Goal: Entertainment & Leisure: Browse casually

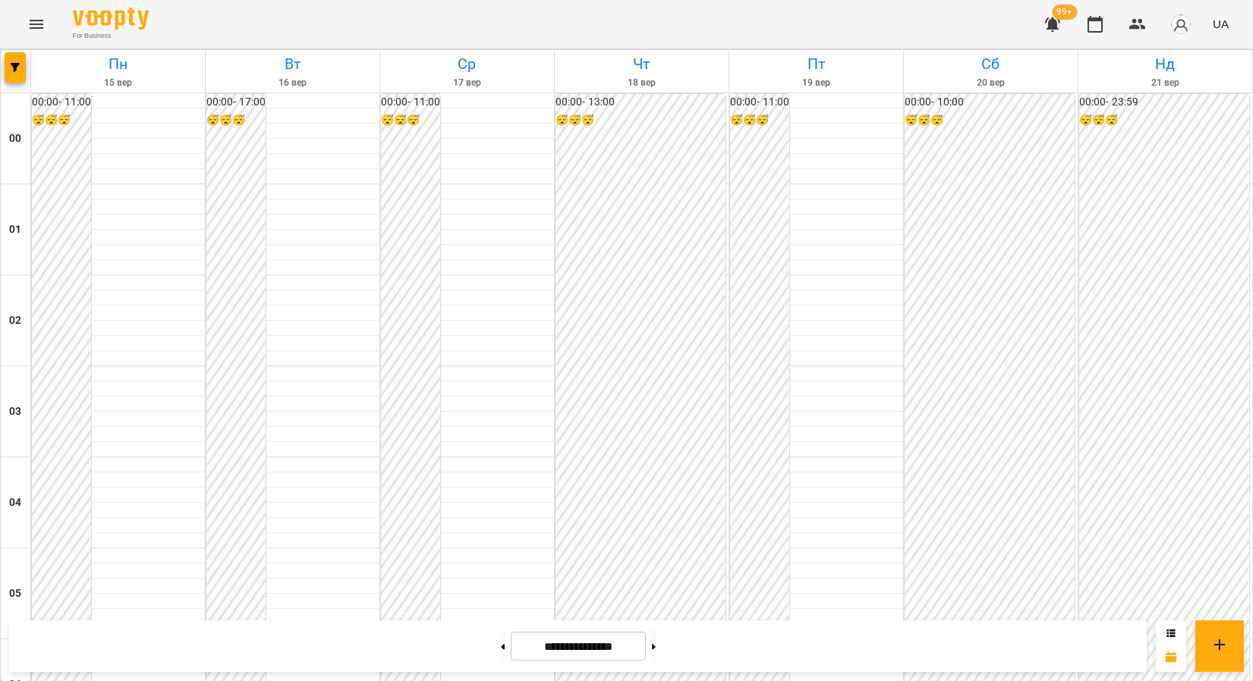
scroll to position [1244, 0]
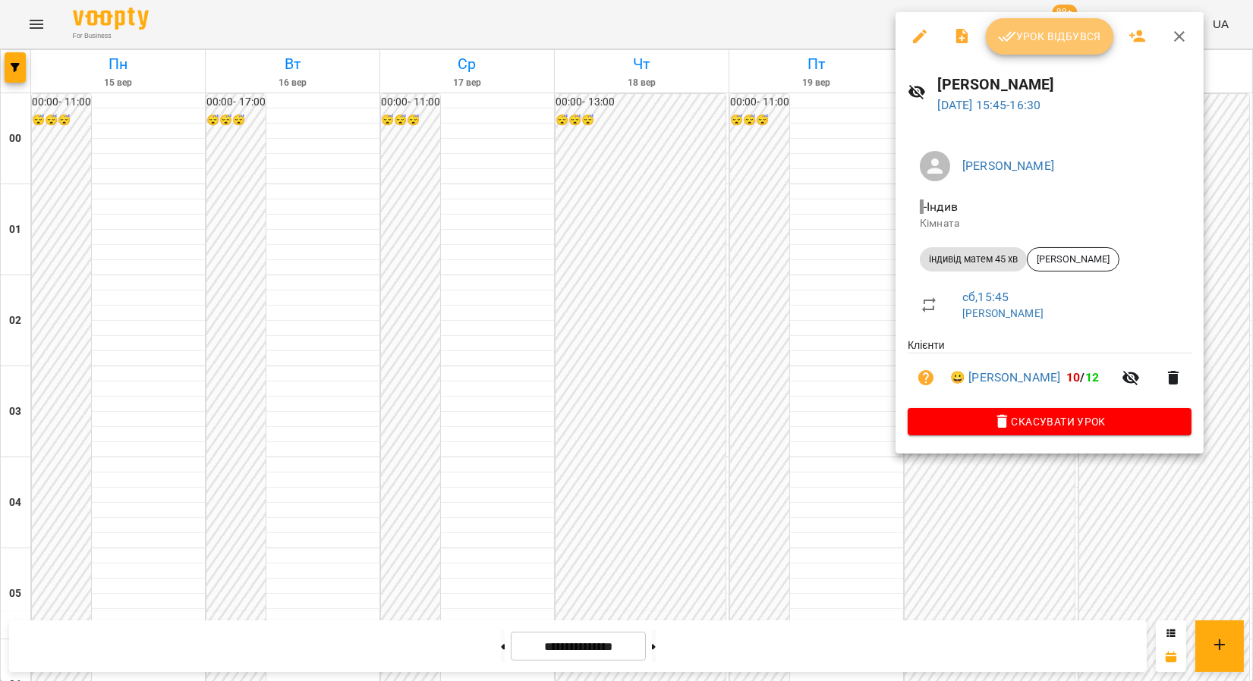
click at [1018, 39] on button "Урок відбувся" at bounding box center [1049, 36] width 127 height 36
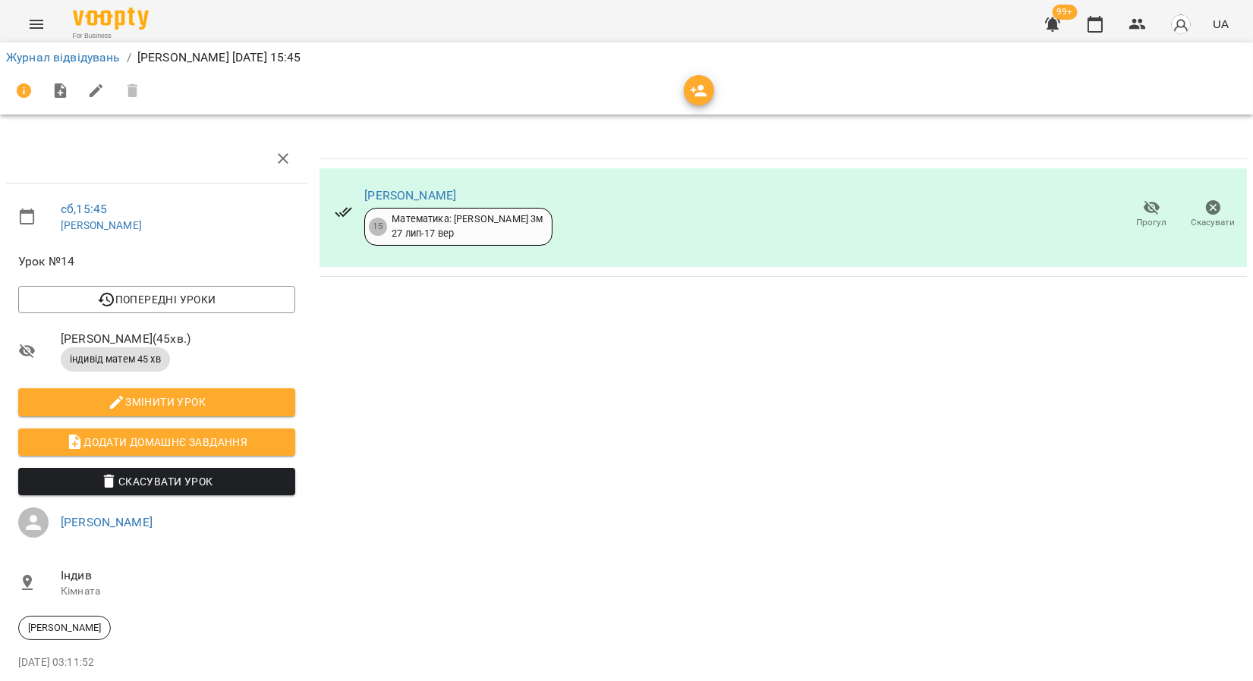
click at [83, 67] on div "Журнал відвідувань / [PERSON_NAME] [DATE] 15:45" at bounding box center [626, 58] width 1247 height 24
click at [86, 61] on link "Журнал відвідувань" at bounding box center [63, 57] width 115 height 14
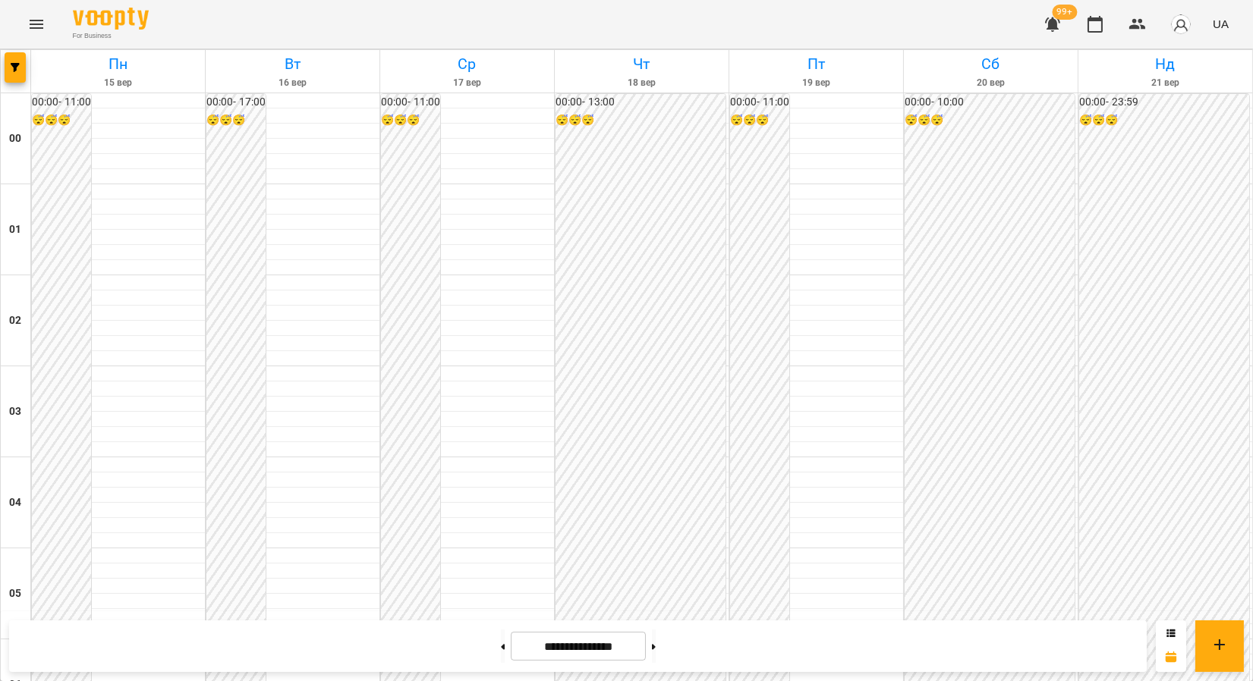
scroll to position [1602, 0]
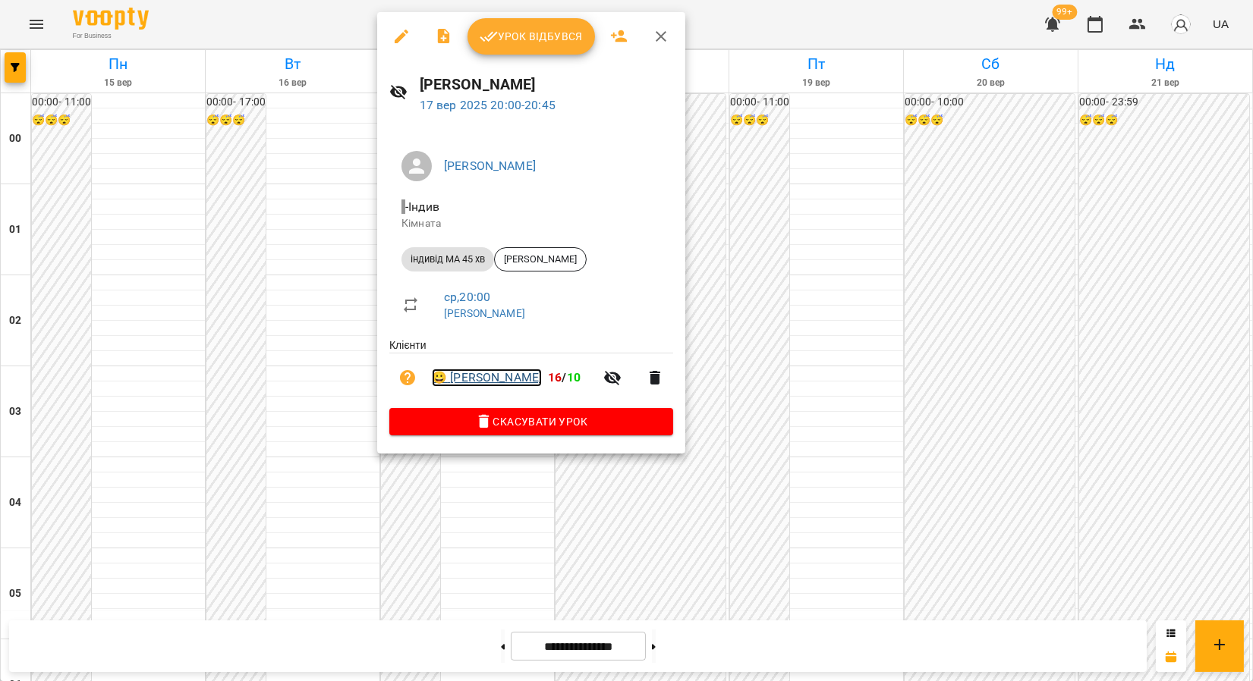
click at [500, 373] on link "😀 [PERSON_NAME]" at bounding box center [487, 378] width 110 height 18
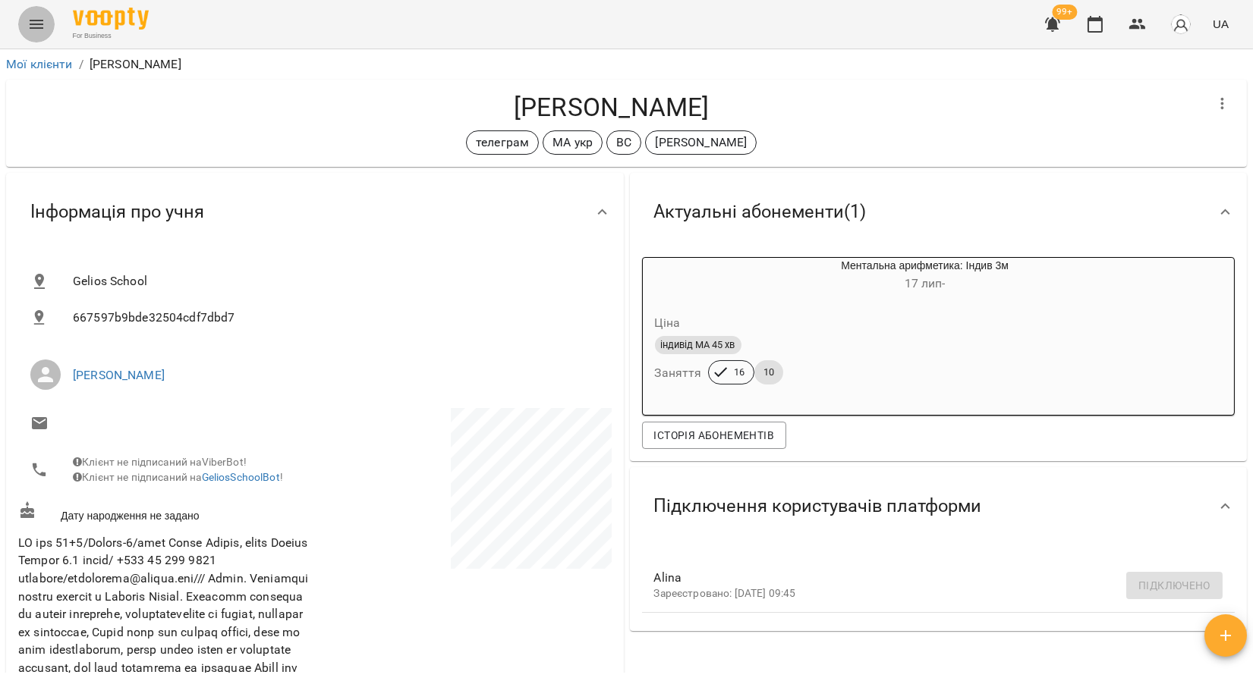
click at [32, 17] on icon "Menu" at bounding box center [36, 24] width 18 height 18
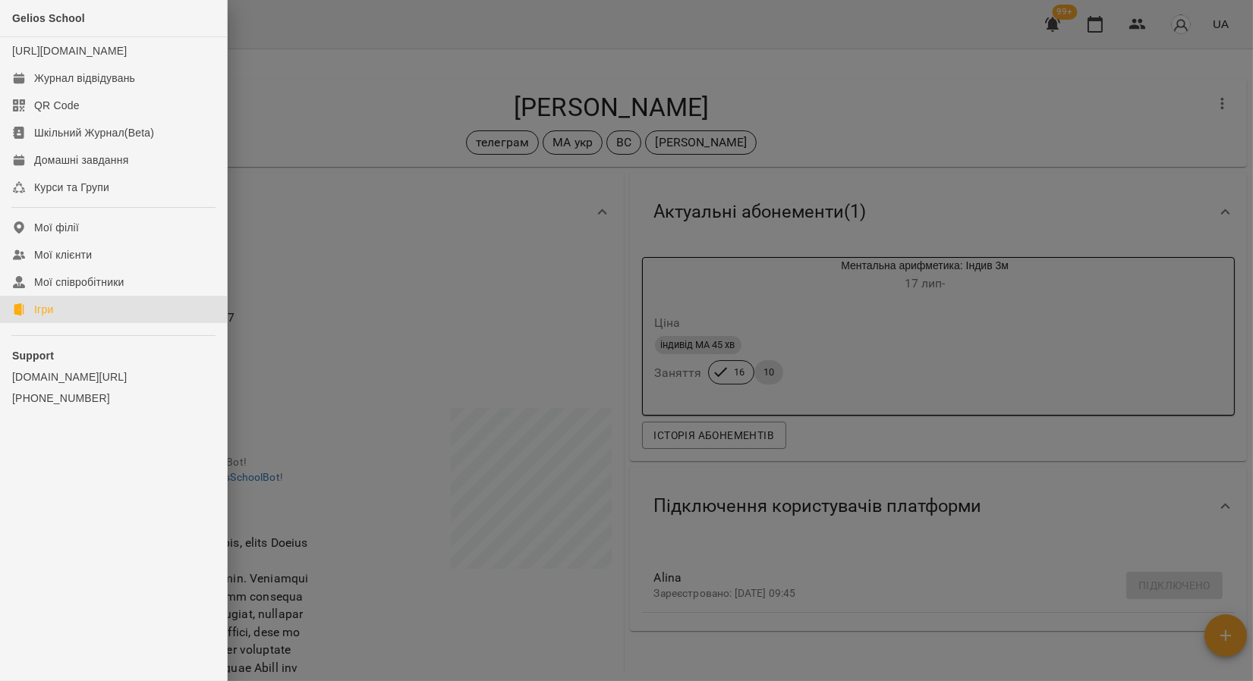
click at [42, 317] on div "Ігри" at bounding box center [43, 309] width 19 height 15
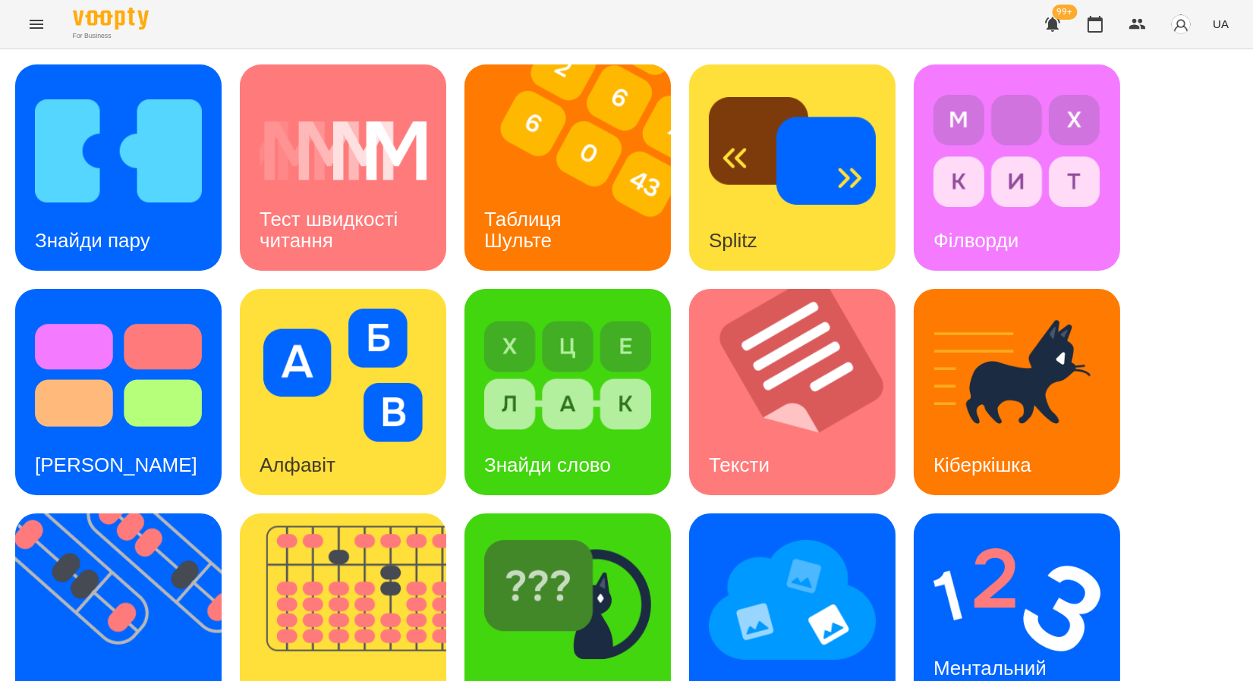
scroll to position [278, 0]
click at [78, 514] on img at bounding box center [127, 617] width 225 height 206
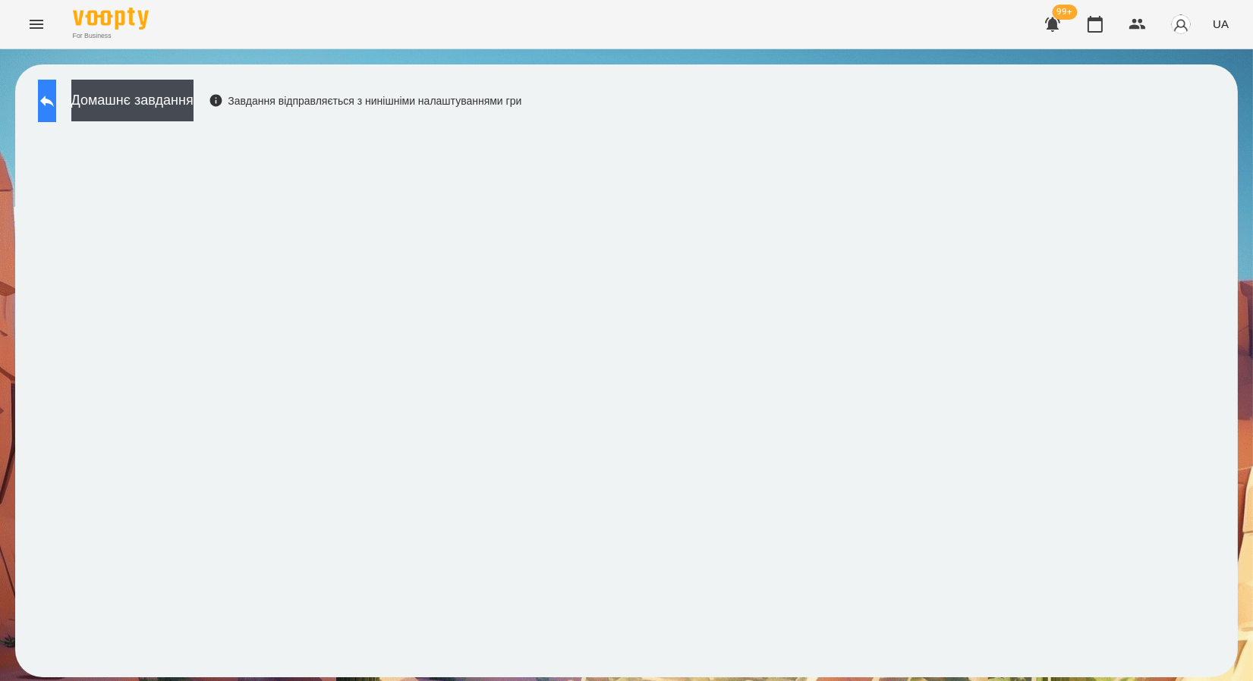
click at [56, 106] on icon at bounding box center [47, 101] width 18 height 18
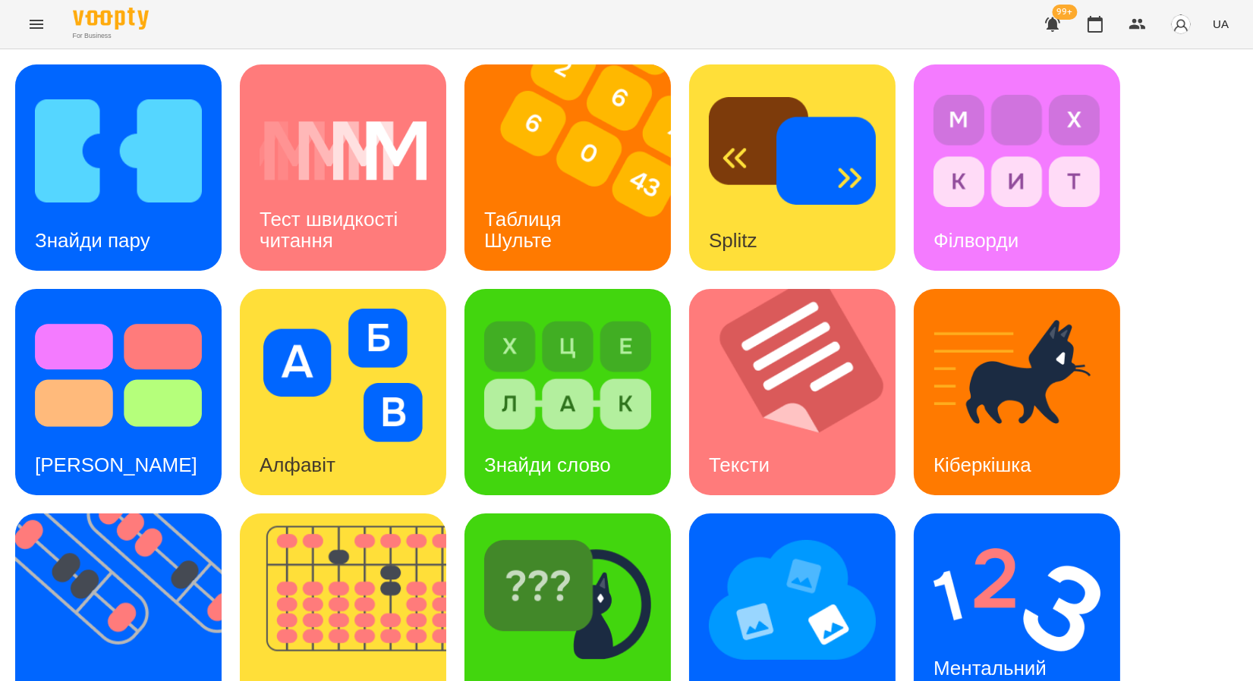
scroll to position [278, 0]
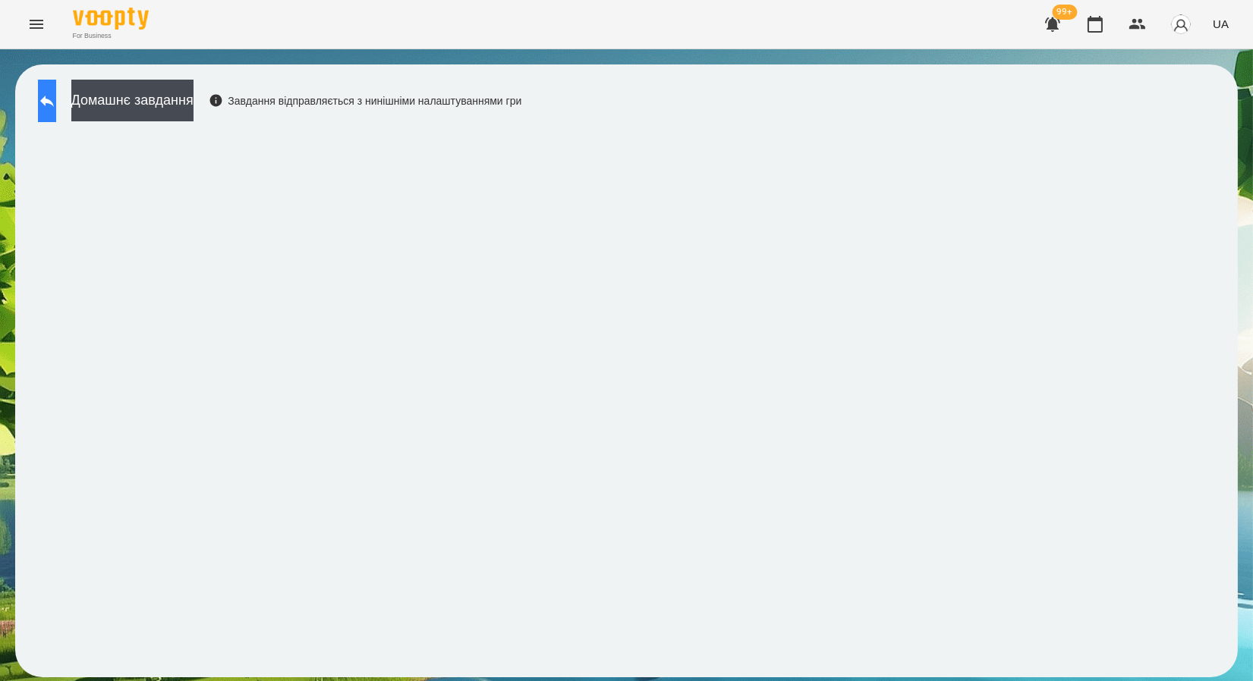
click at [46, 104] on button at bounding box center [47, 101] width 18 height 42
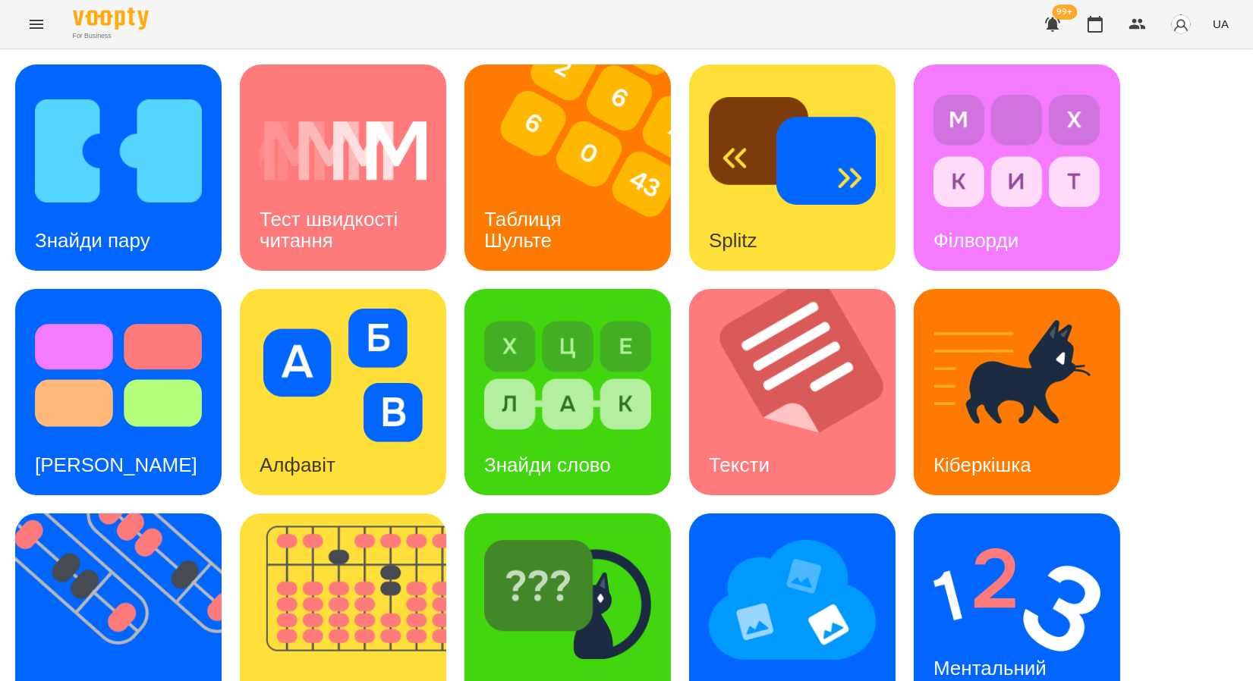
scroll to position [278, 0]
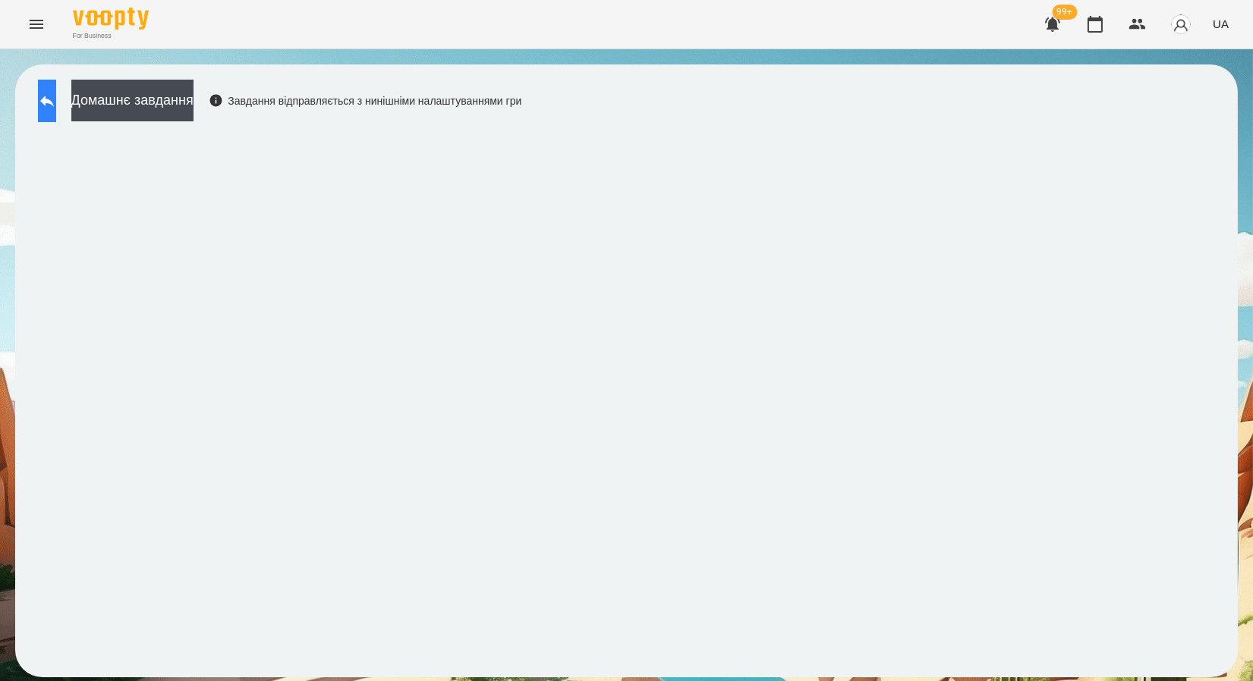
click at [53, 107] on icon at bounding box center [47, 101] width 18 height 18
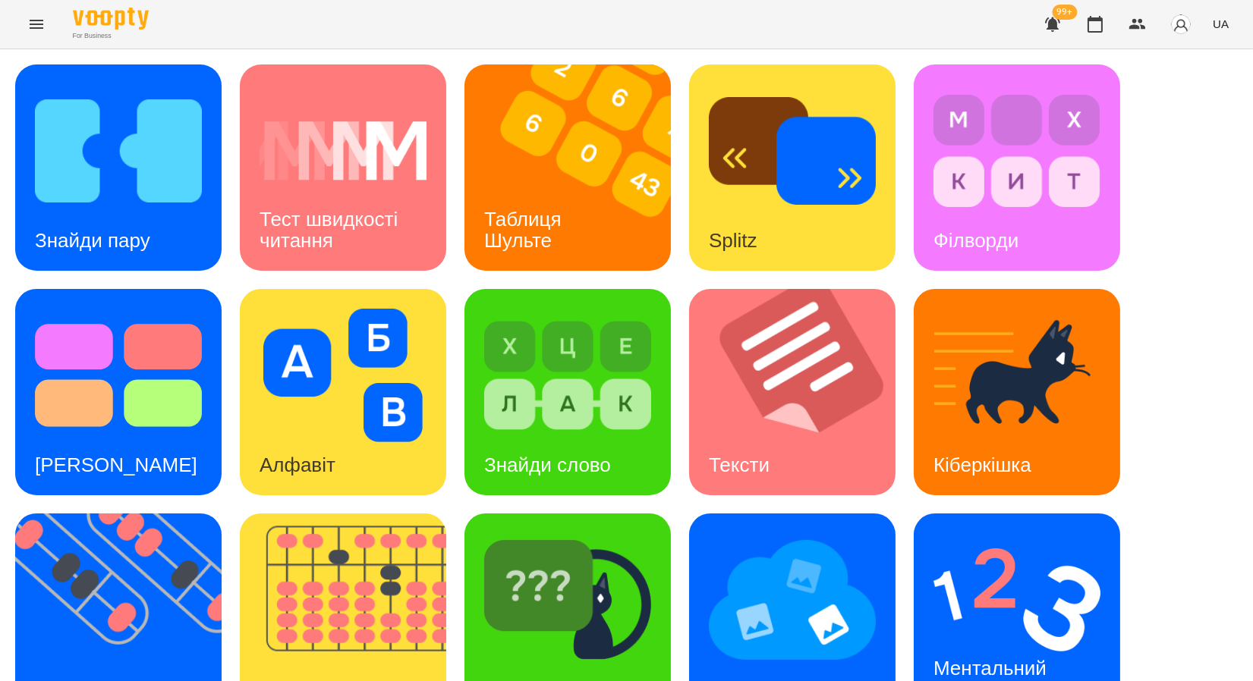
scroll to position [278, 0]
click at [999, 533] on img at bounding box center [1016, 600] width 167 height 134
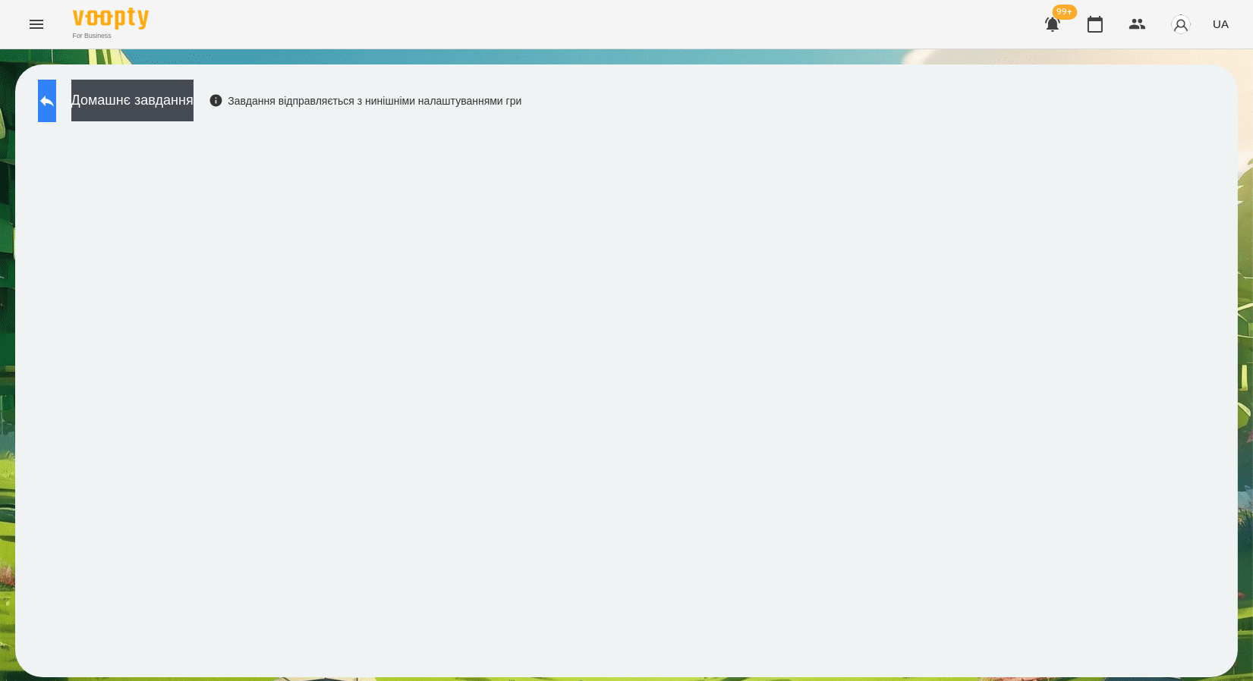
click at [56, 89] on button at bounding box center [47, 101] width 18 height 42
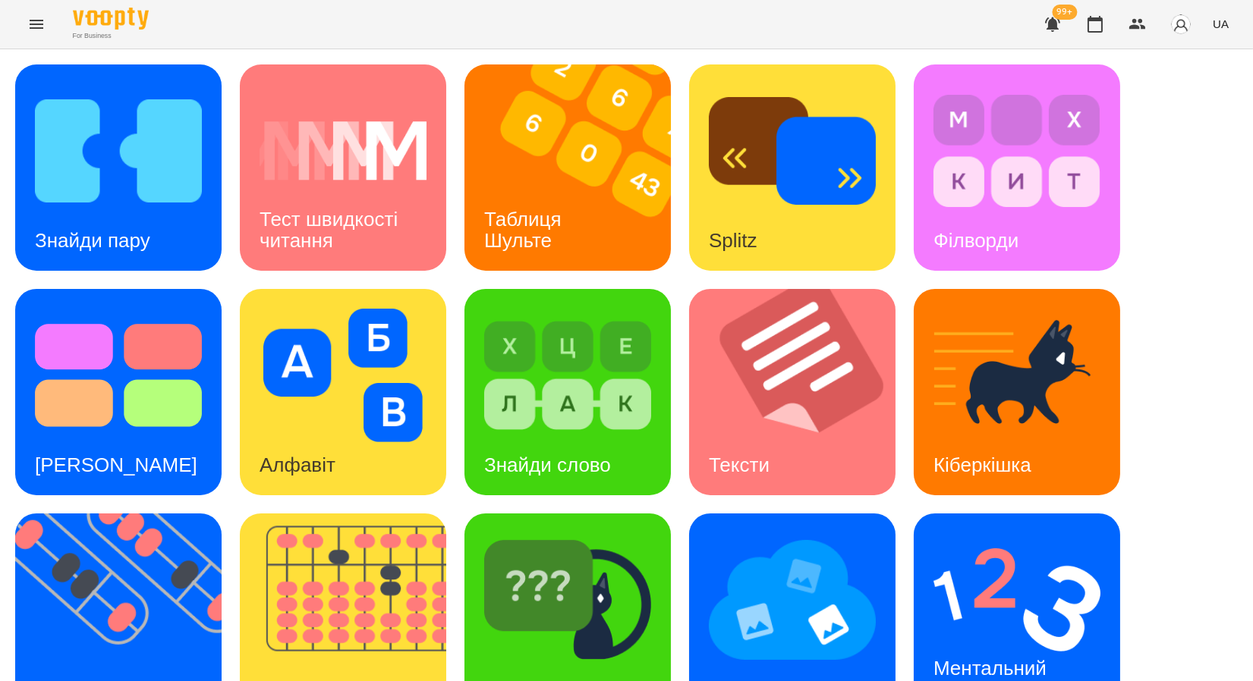
scroll to position [278, 0]
click at [592, 660] on div "[PERSON_NAME]" at bounding box center [565, 690] width 202 height 60
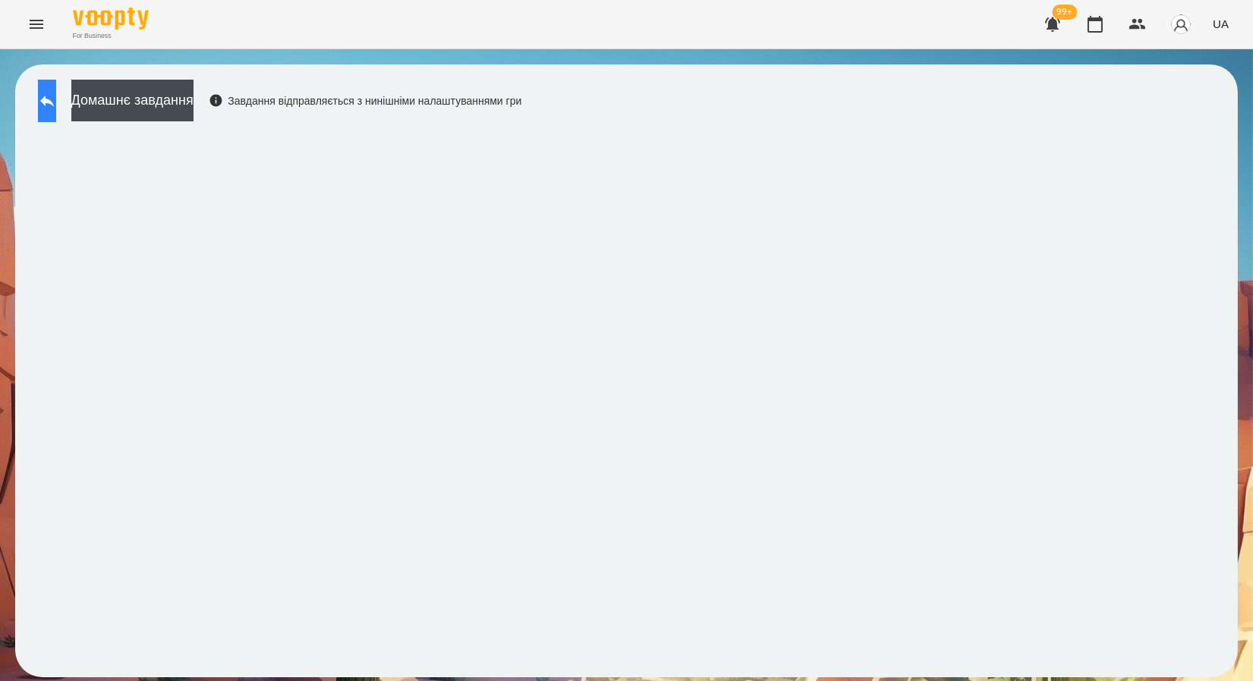
click at [47, 99] on button at bounding box center [47, 101] width 18 height 42
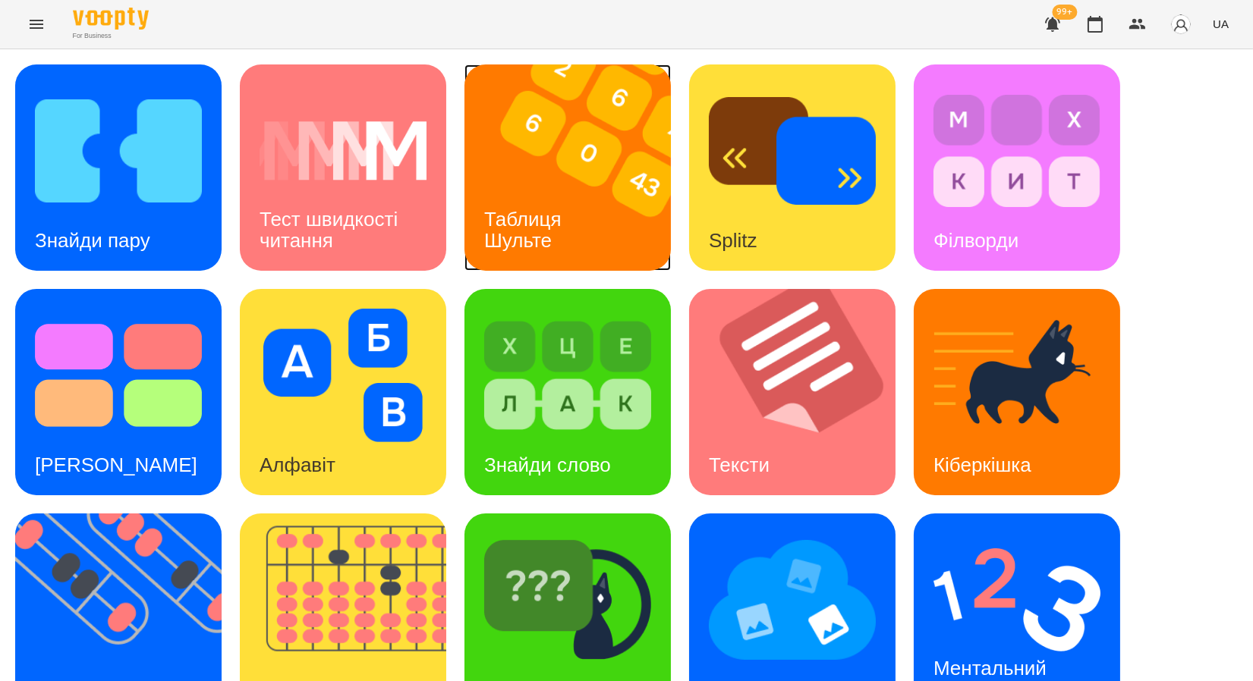
click at [568, 197] on div "Таблиця Шульте" at bounding box center [525, 230] width 122 height 81
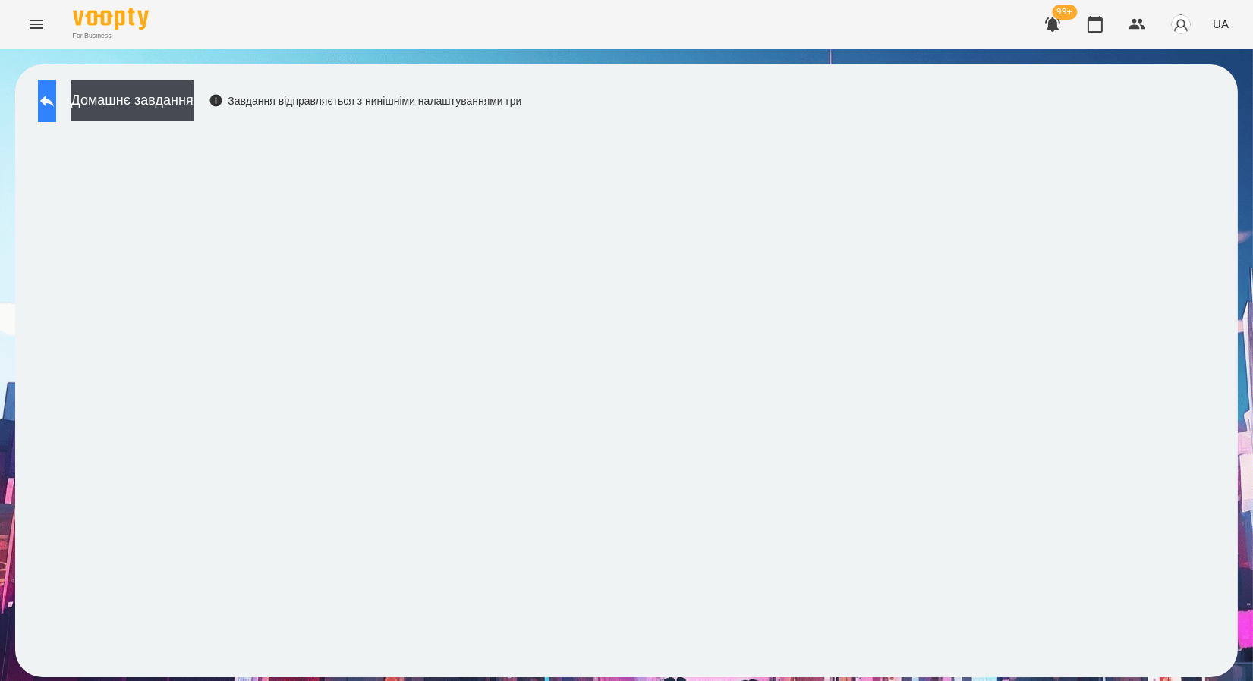
click at [56, 115] on button at bounding box center [47, 101] width 18 height 42
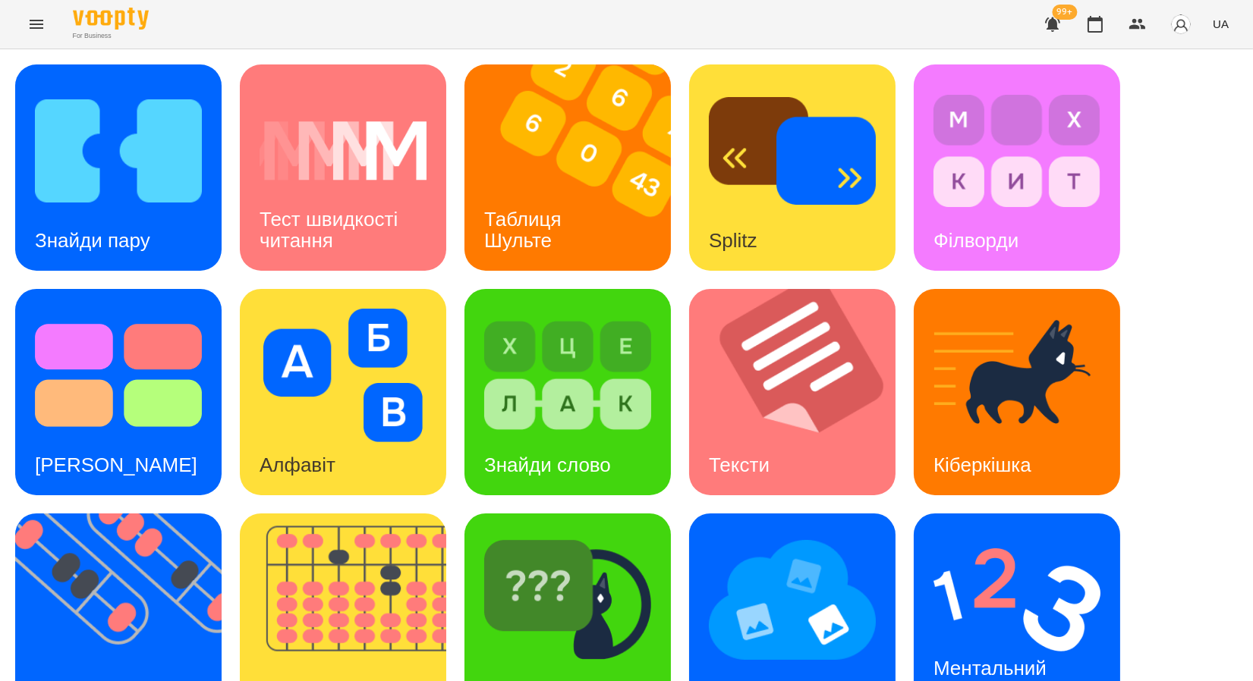
scroll to position [278, 0]
click at [89, 514] on img at bounding box center [127, 617] width 225 height 206
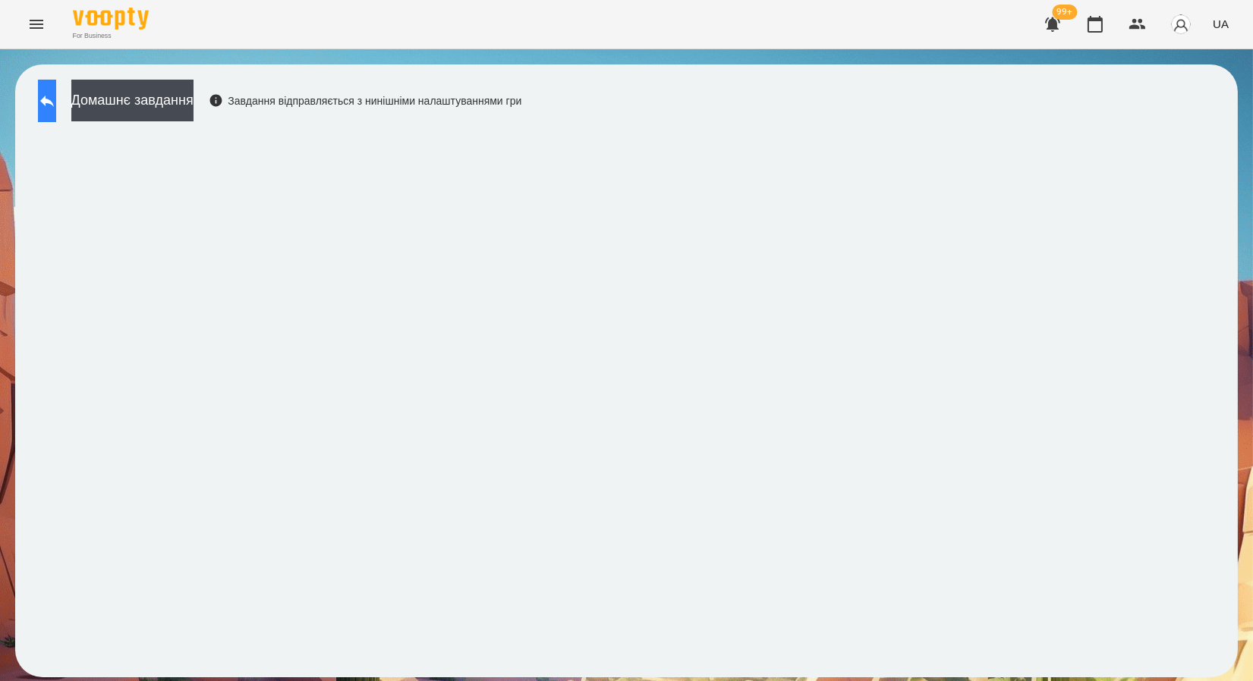
click at [56, 102] on button at bounding box center [47, 101] width 18 height 42
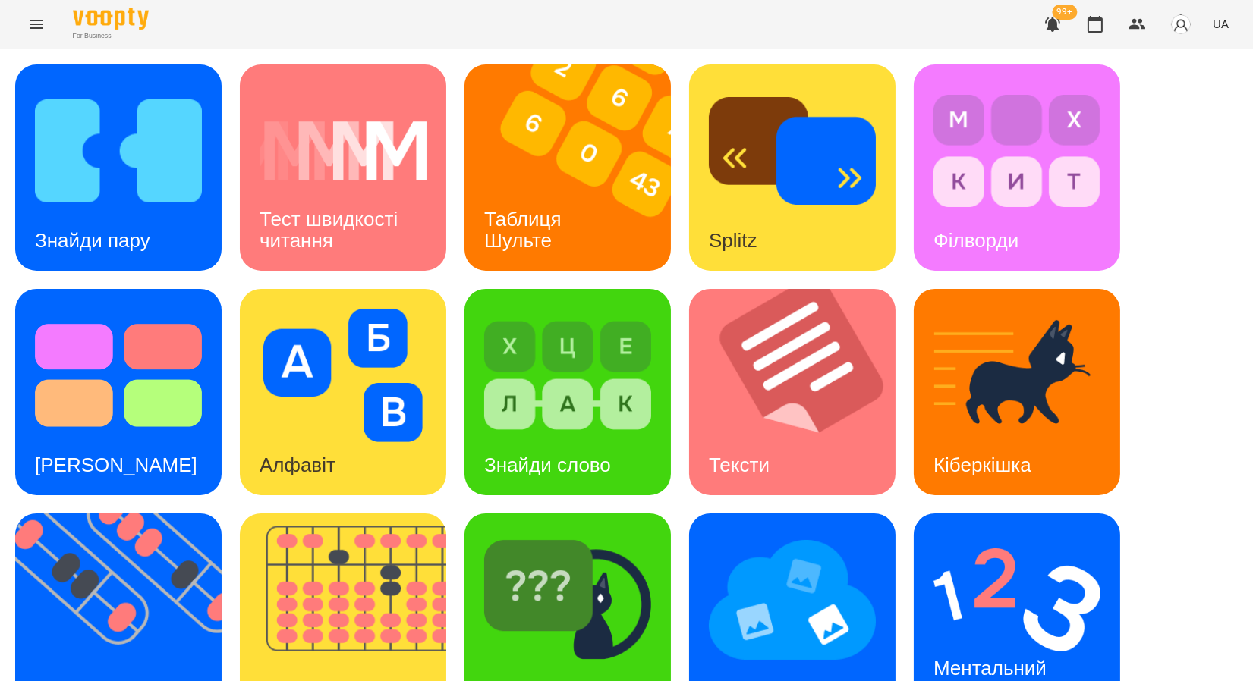
scroll to position [278, 0]
click at [101, 678] on h3 "Флешкарти" at bounding box center [86, 689] width 103 height 23
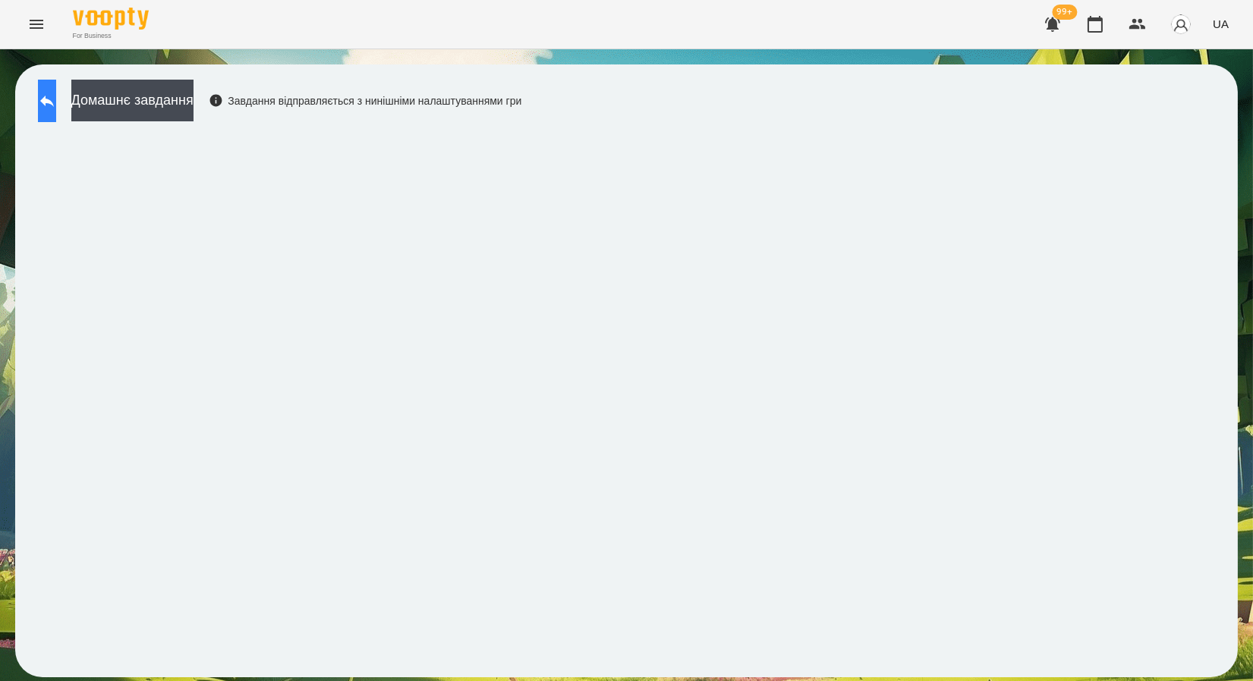
click at [56, 89] on button at bounding box center [47, 101] width 18 height 42
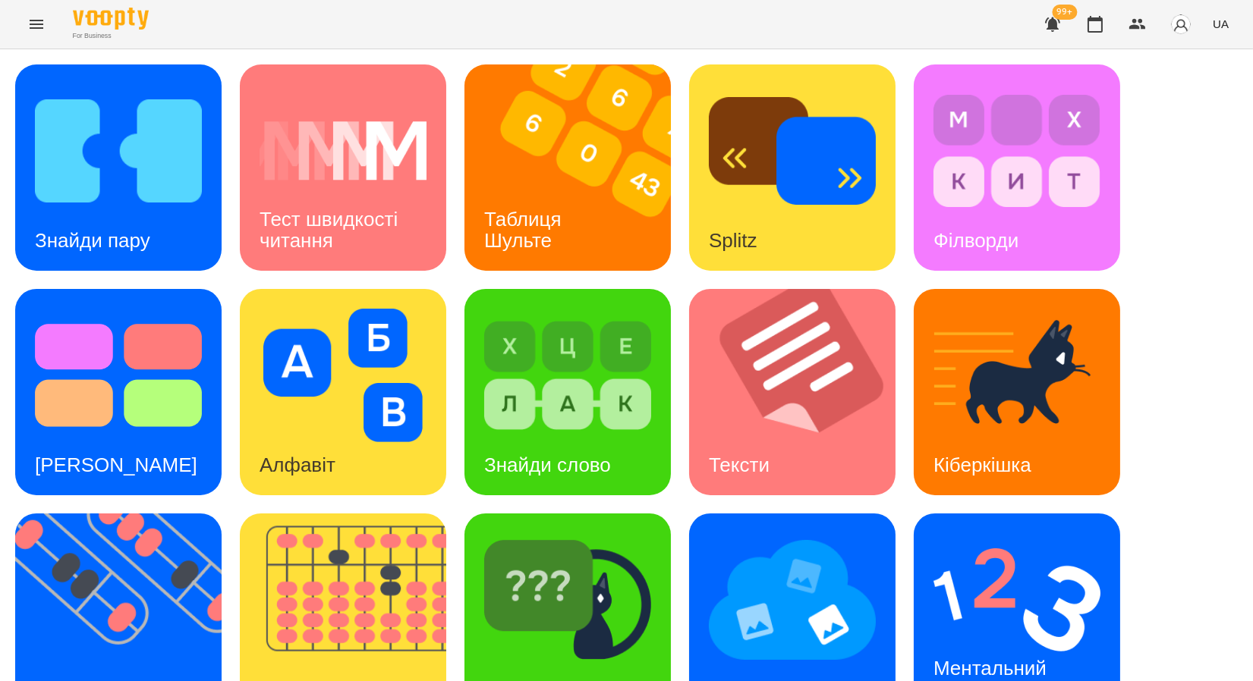
scroll to position [278, 0]
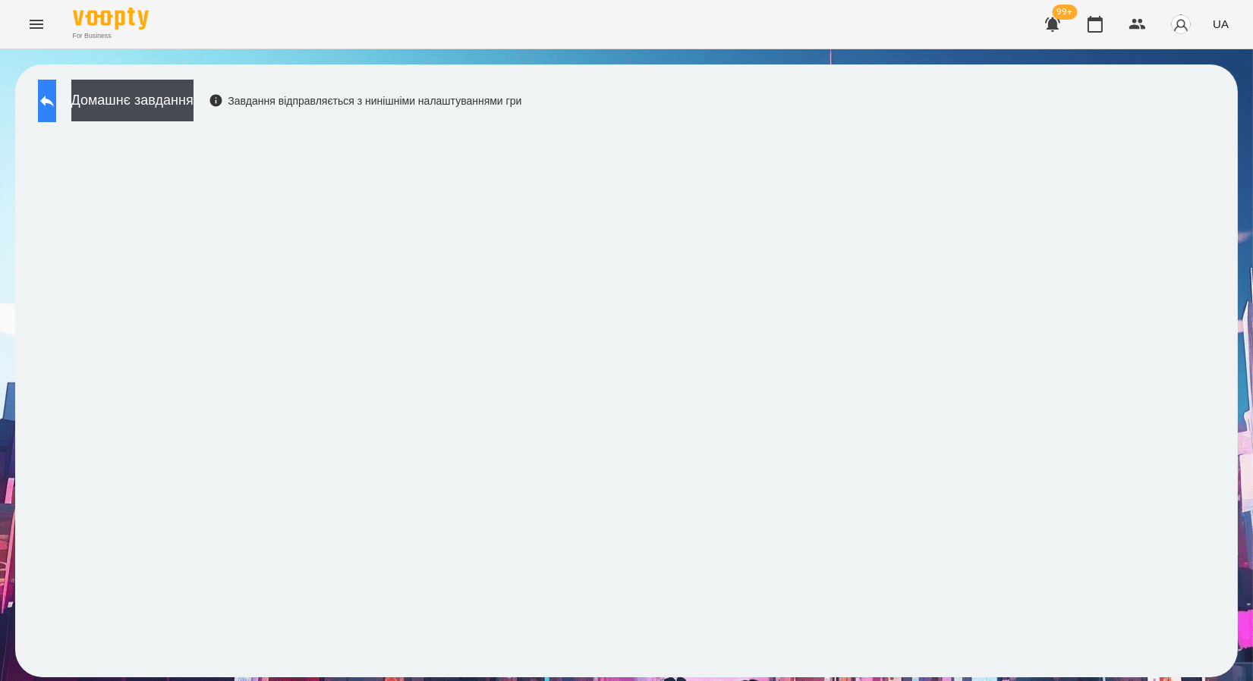
click at [56, 111] on button at bounding box center [47, 101] width 18 height 42
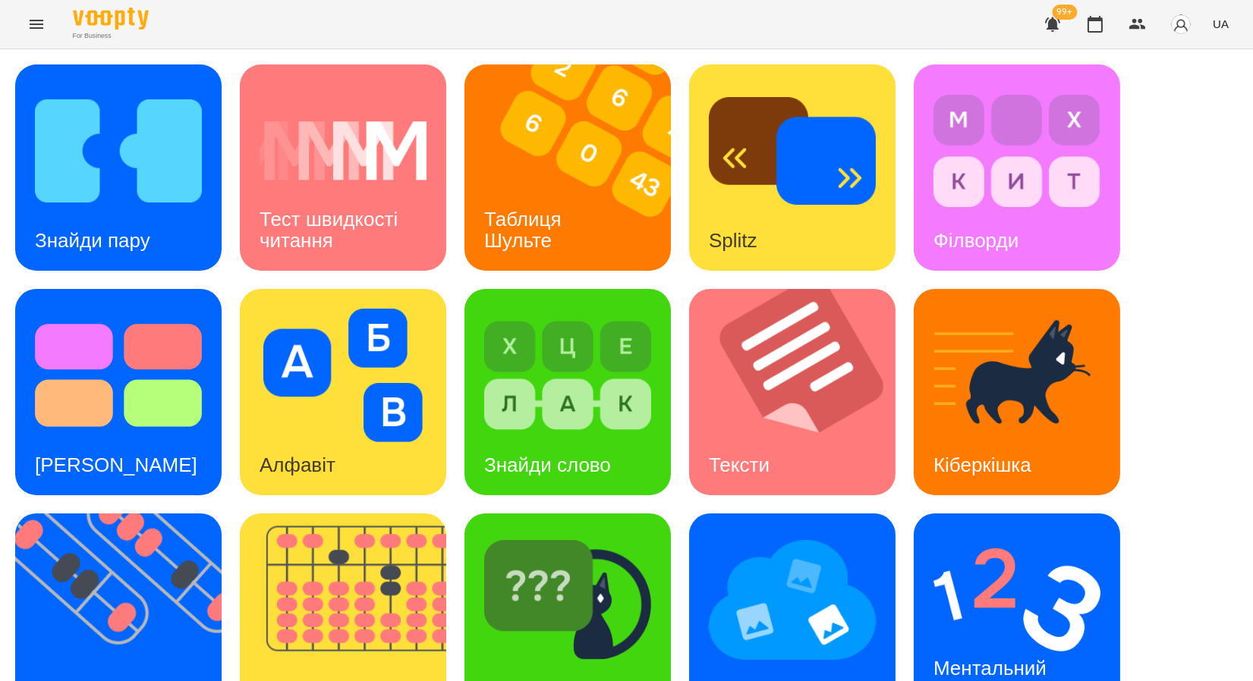
scroll to position [278, 0]
click at [798, 533] on img at bounding box center [792, 600] width 167 height 134
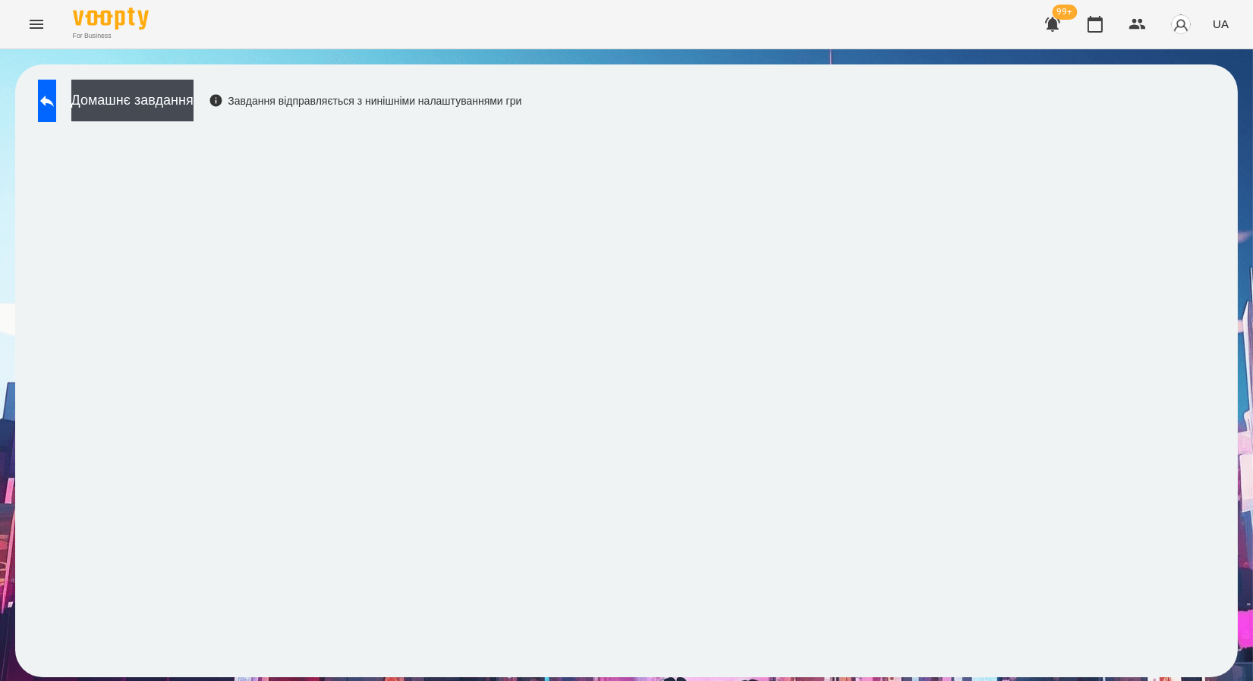
drag, startPoint x: 584, startPoint y: 121, endPoint x: 584, endPoint y: 110, distance: 11.4
click at [521, 121] on div "Домашнє завдання Завдання відправляється з нинішніми налаштуваннями гри" at bounding box center [275, 105] width 491 height 50
click at [51, 28] on button "Menu" at bounding box center [36, 24] width 36 height 36
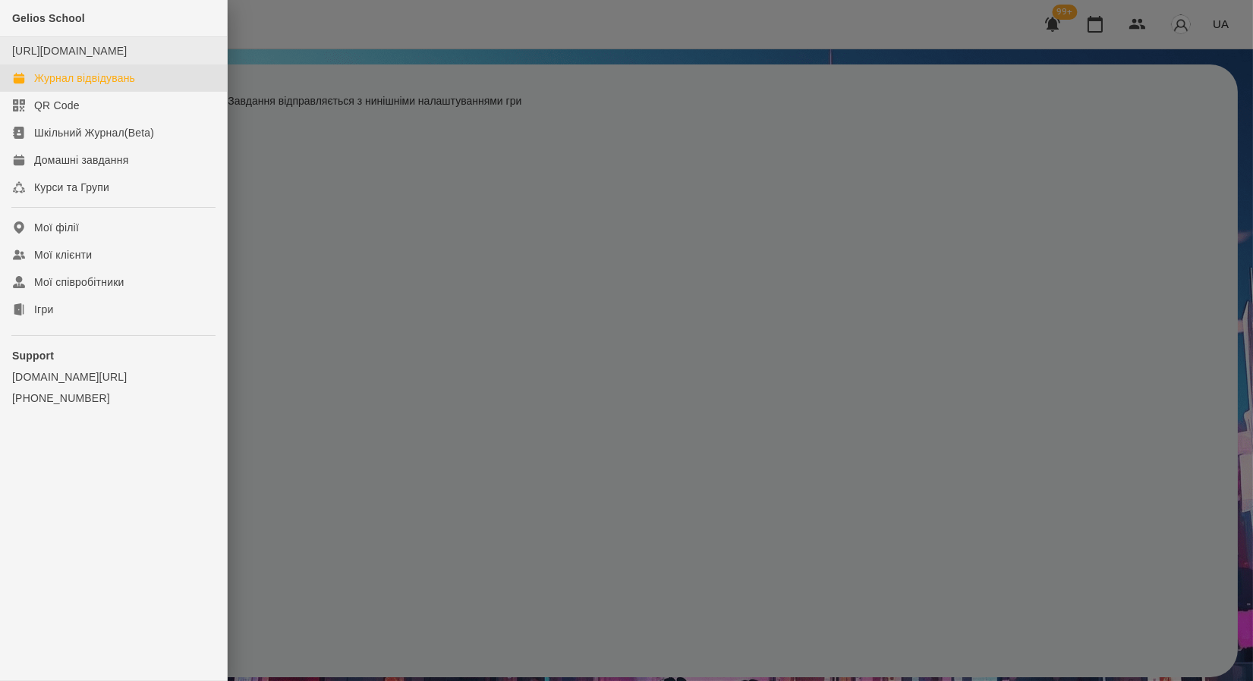
drag, startPoint x: 49, startPoint y: 100, endPoint x: 51, endPoint y: 73, distance: 27.4
click at [49, 86] on div "Журнал відвідувань" at bounding box center [84, 78] width 101 height 15
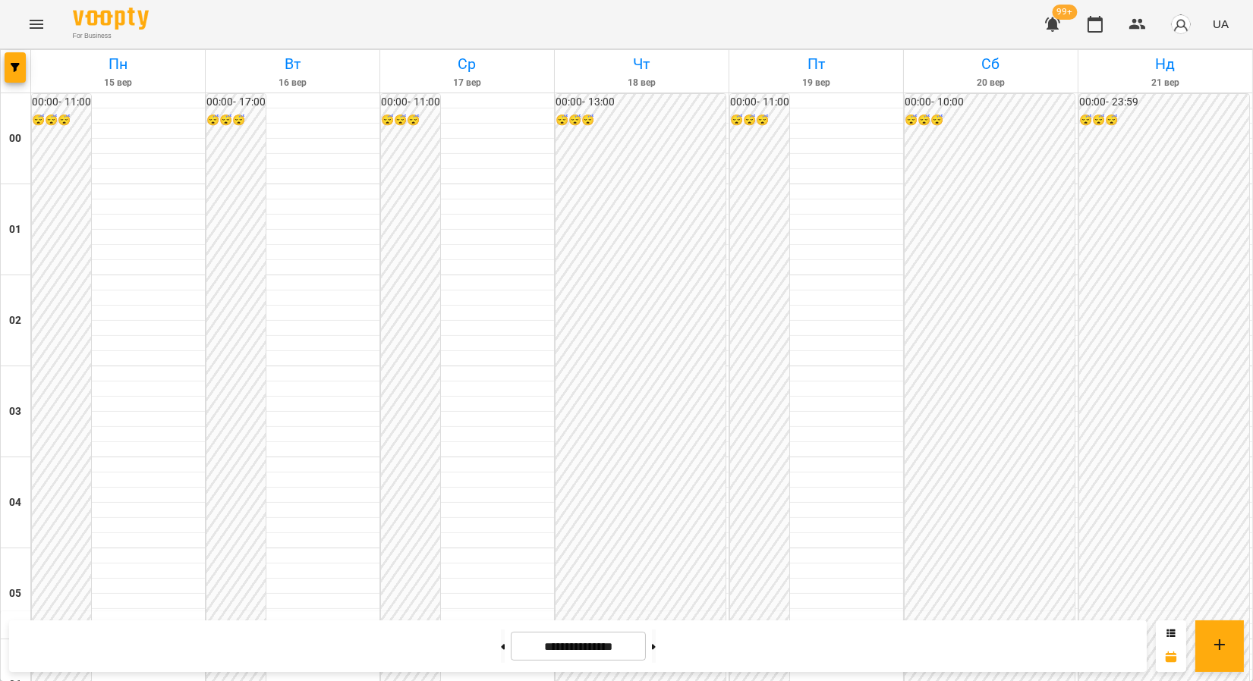
scroll to position [1096, 0]
